Goal: Find specific page/section: Find specific page/section

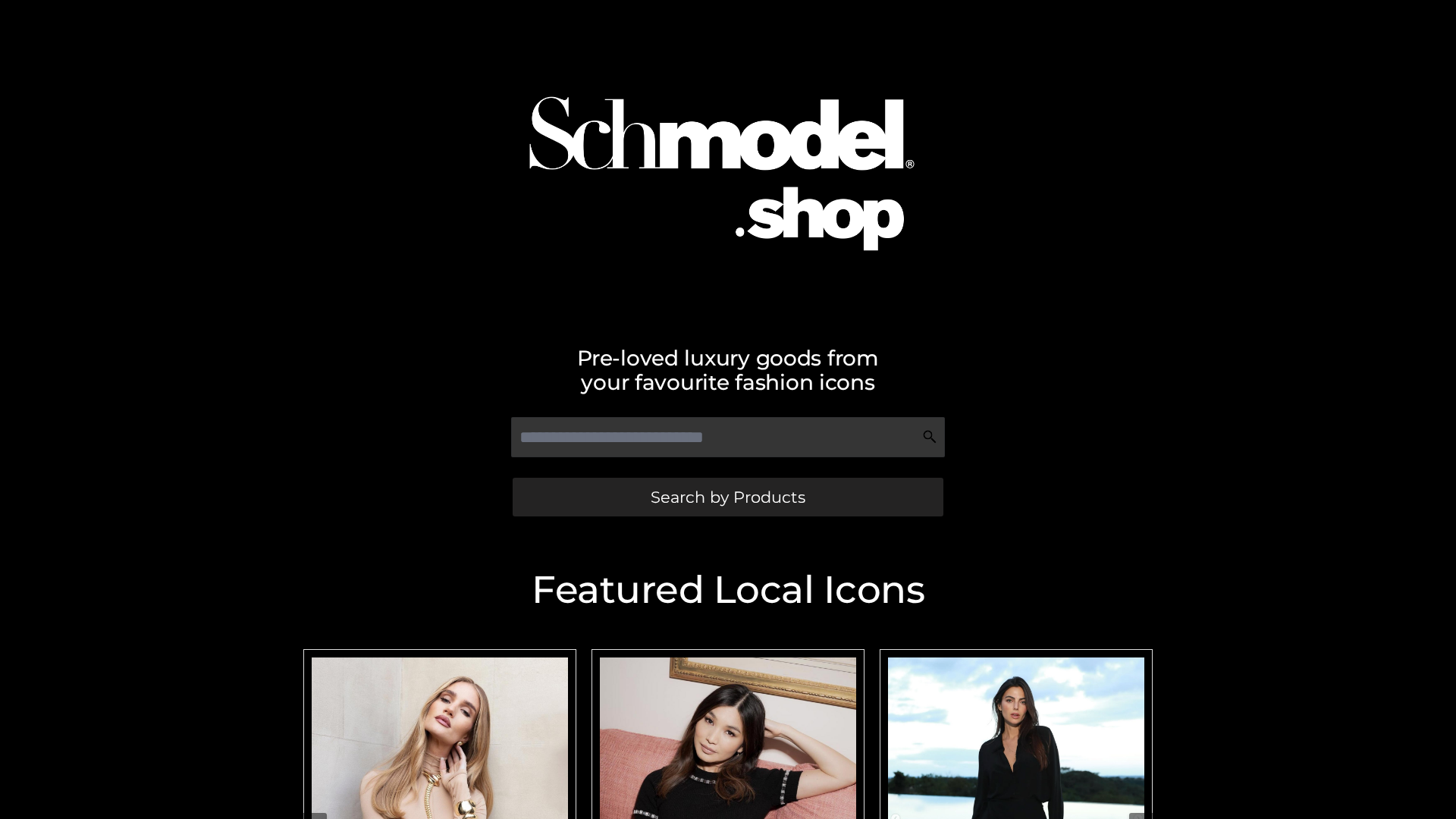
click at [728, 497] on span "Search by Products" at bounding box center [728, 497] width 154 height 16
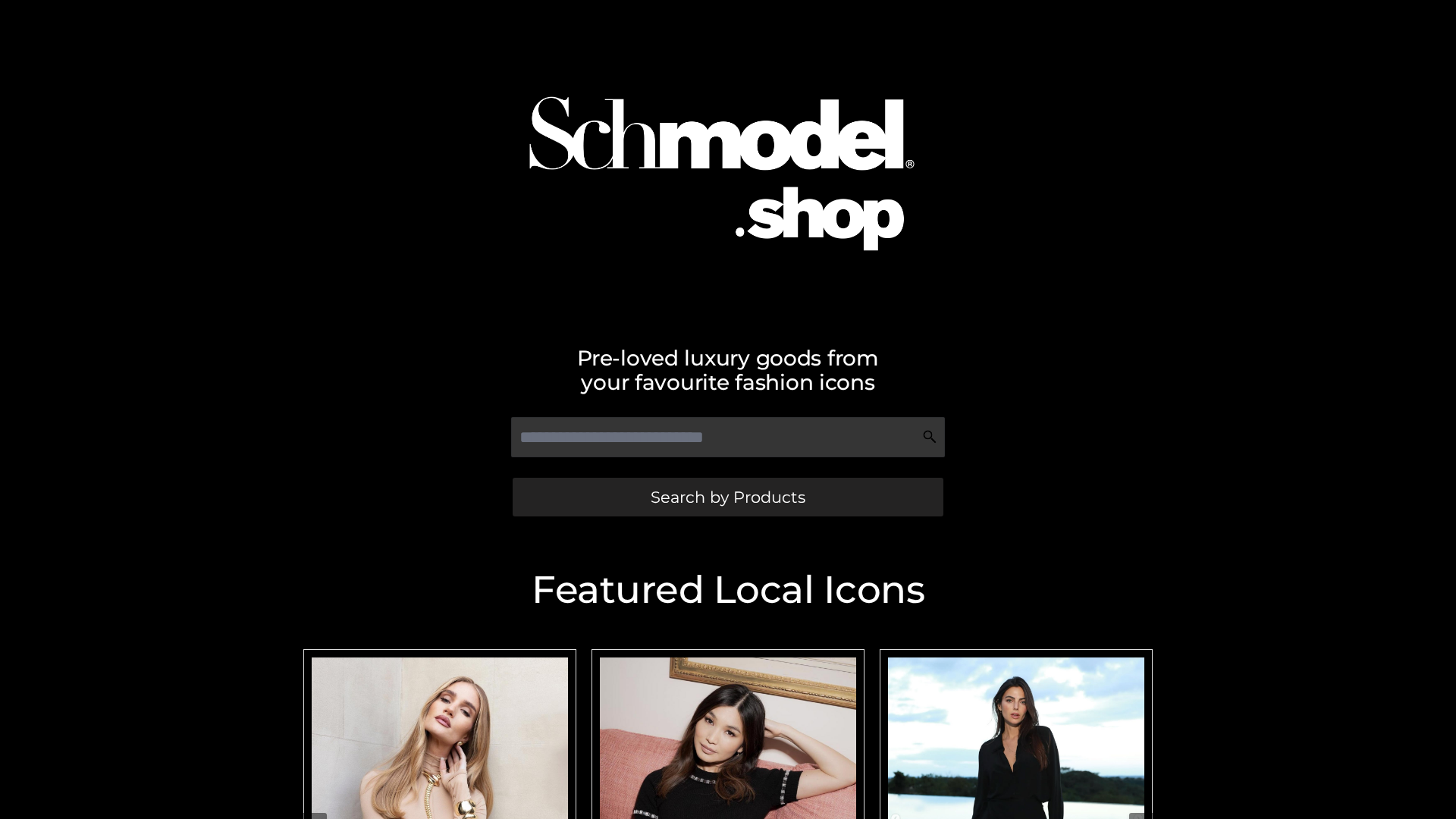
click at [728, 497] on span "Search by Products" at bounding box center [728, 497] width 154 height 16
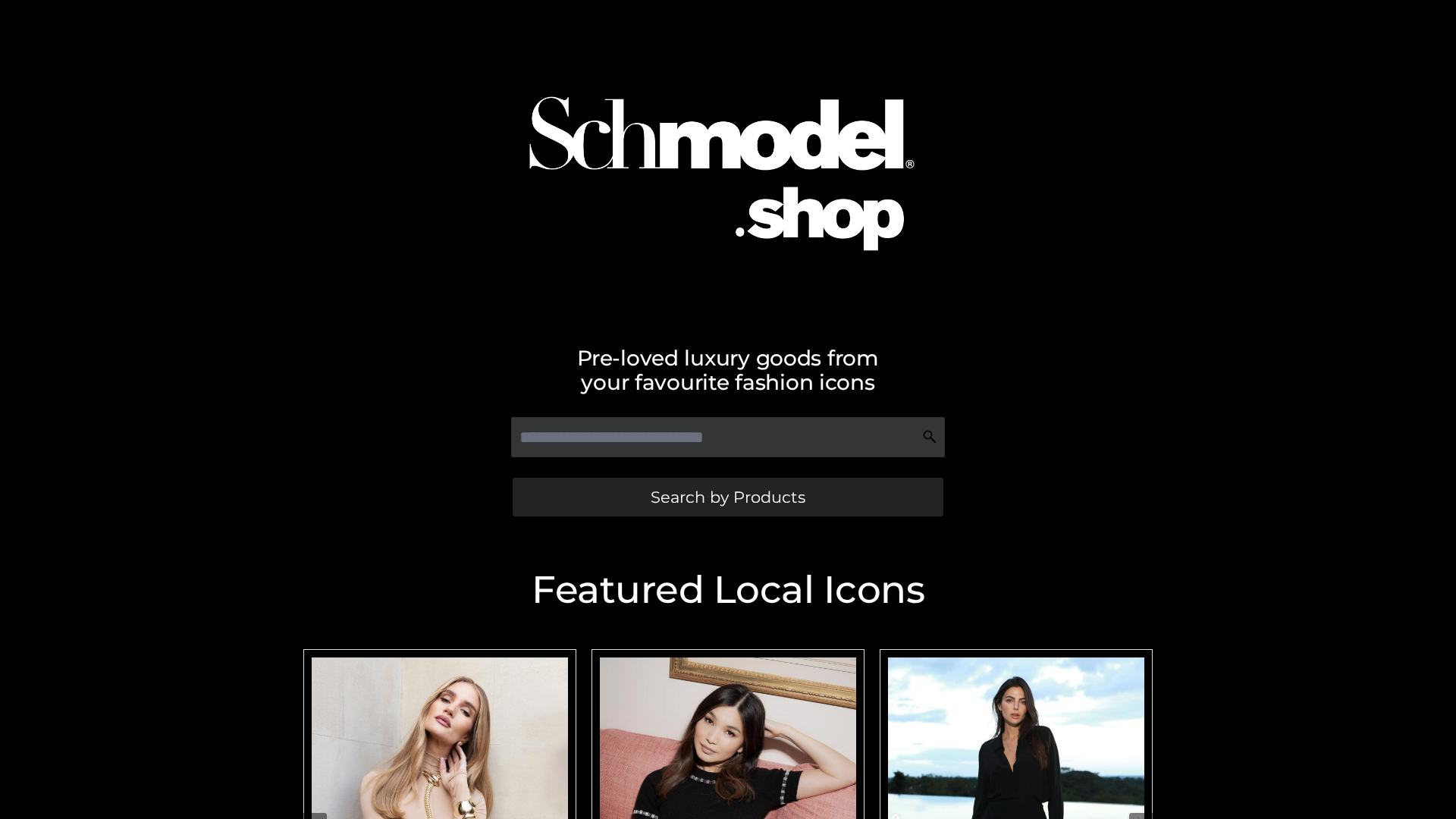
click at [728, 497] on span "Search by Products" at bounding box center [728, 497] width 154 height 16
